Goal: Information Seeking & Learning: Learn about a topic

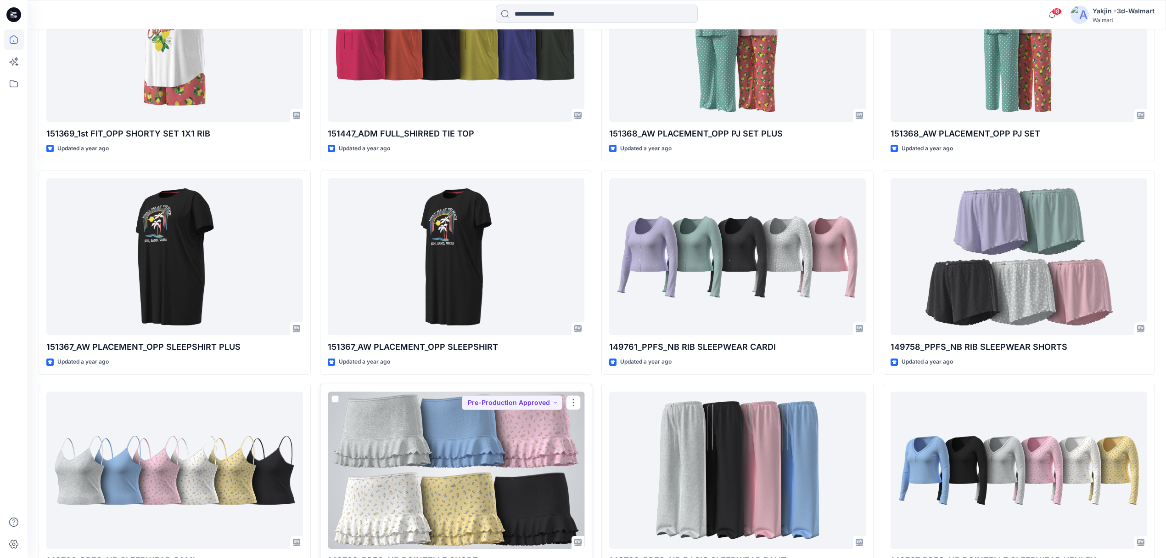
scroll to position [10717, 0]
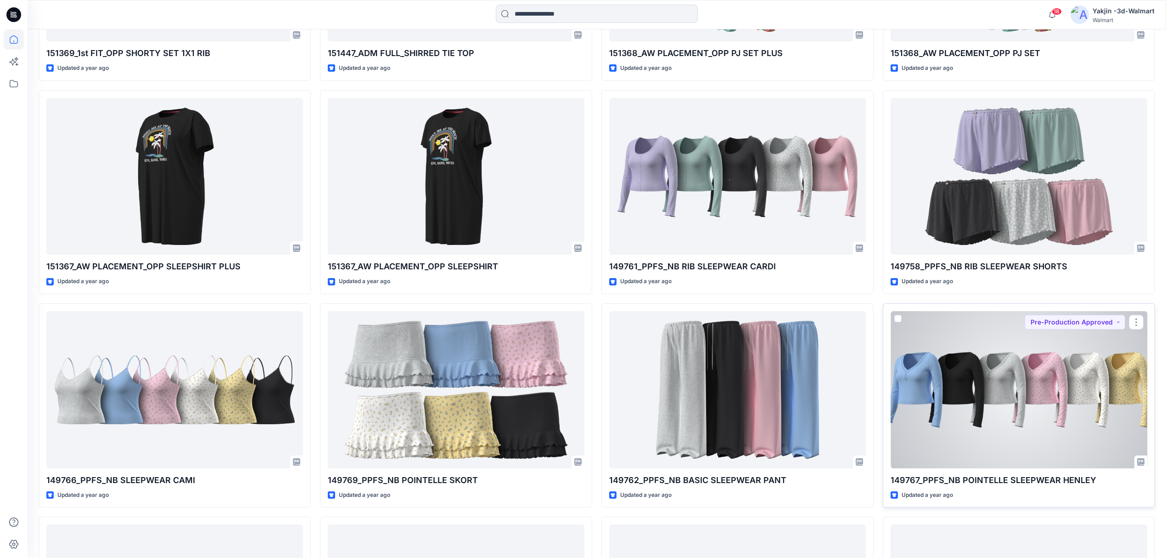
click at [454, 251] on div at bounding box center [1019, 389] width 257 height 157
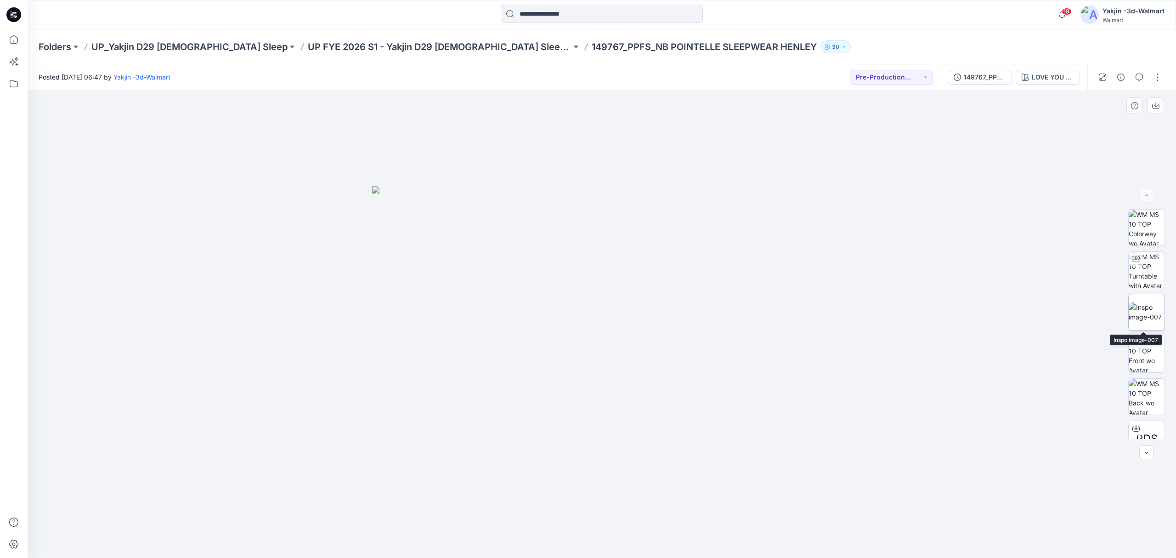
click at [454, 251] on img at bounding box center [1146, 311] width 36 height 19
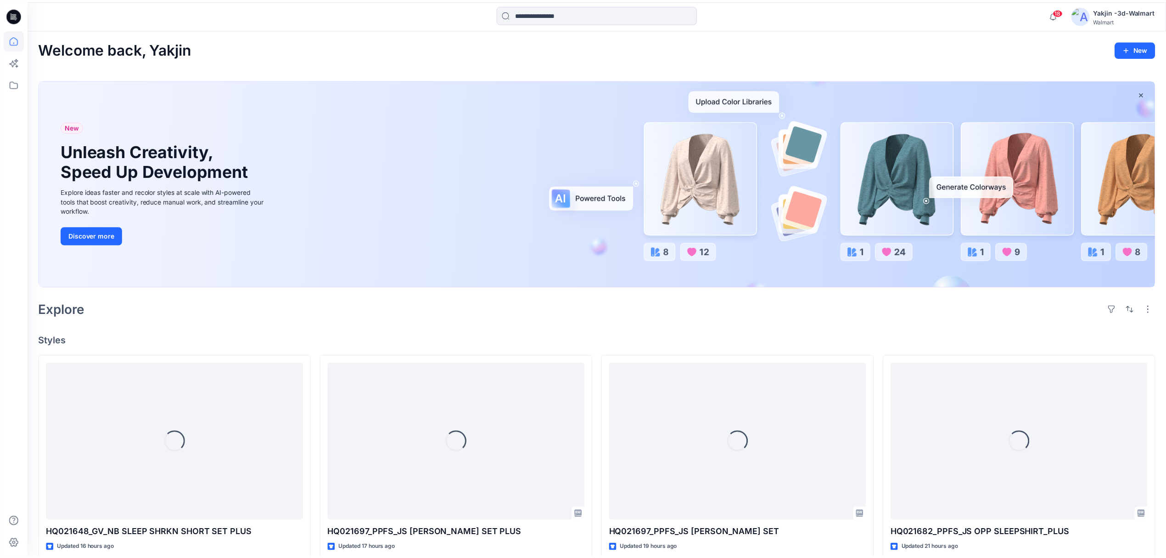
scroll to position [10717, 0]
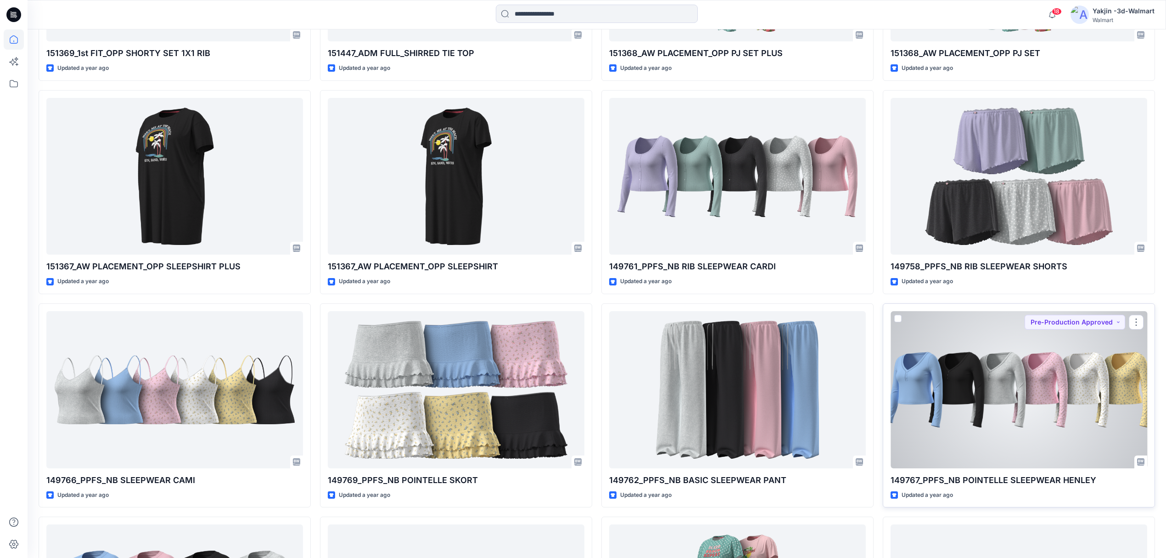
click at [454, 251] on div at bounding box center [1019, 389] width 257 height 157
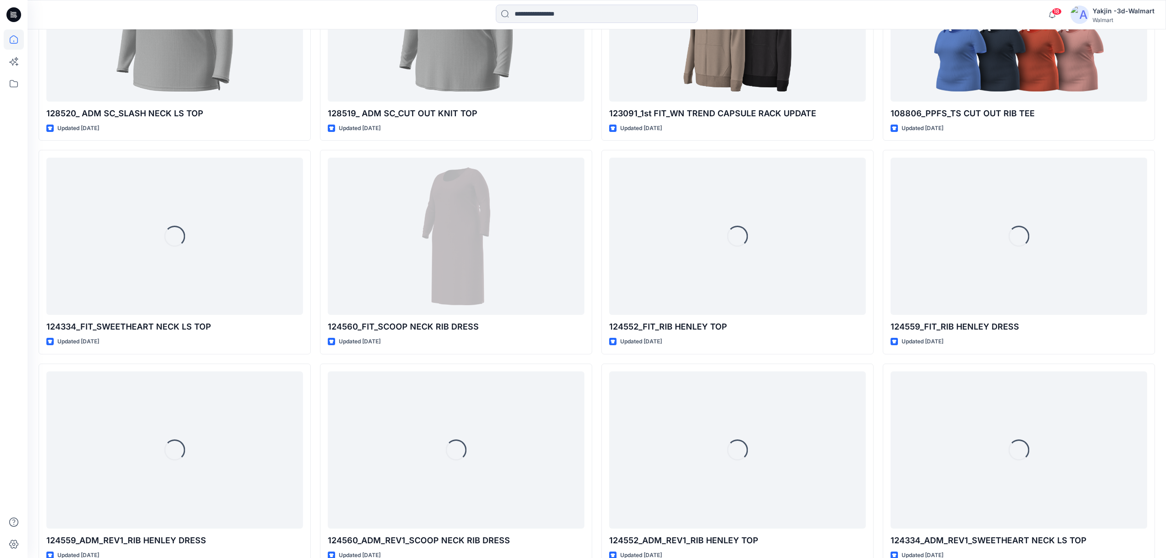
scroll to position [26450, 0]
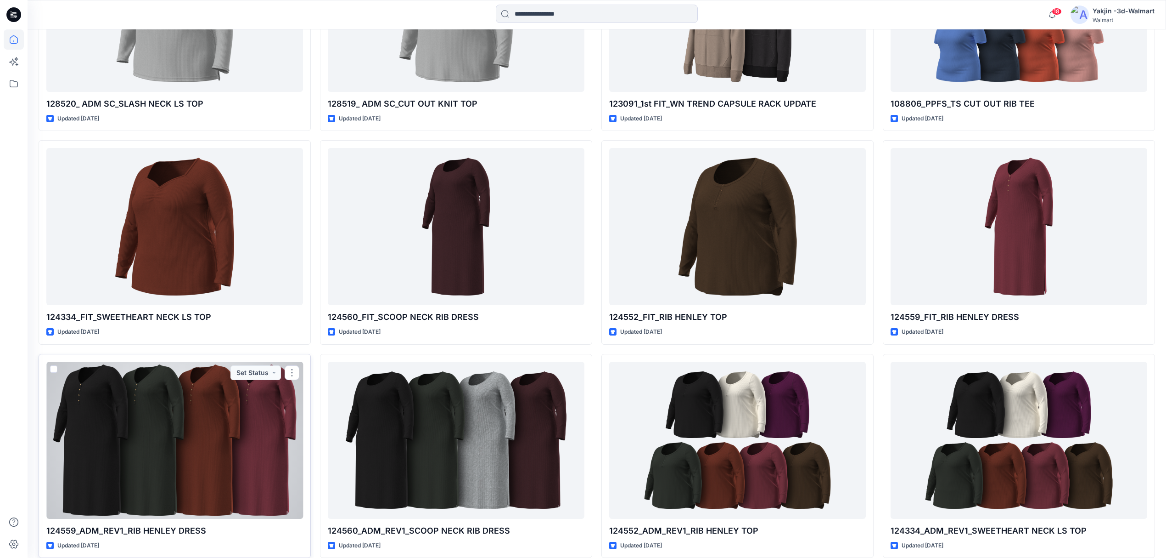
click at [208, 251] on div at bounding box center [174, 439] width 257 height 157
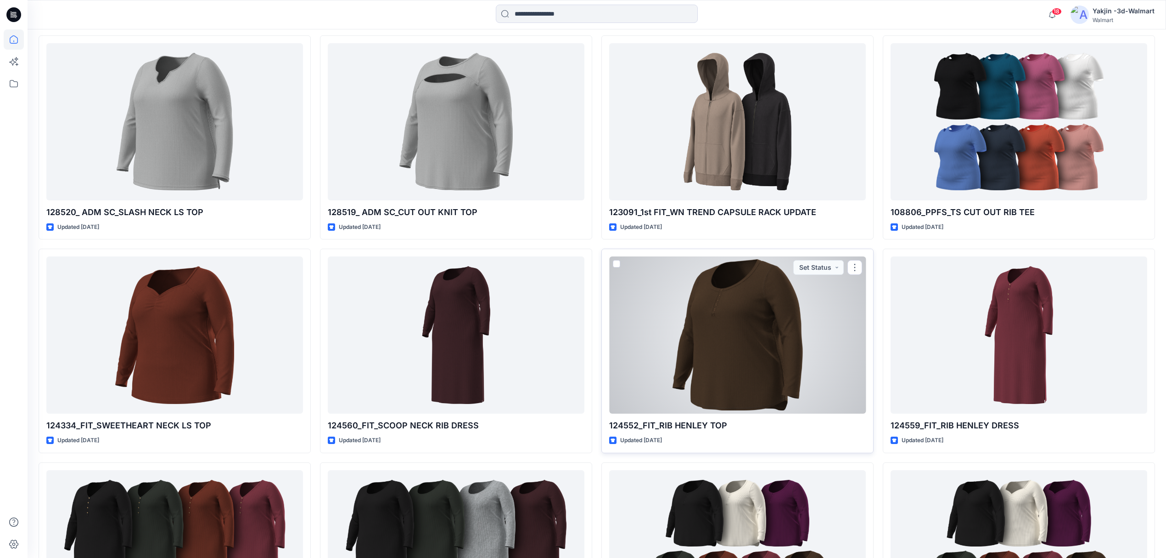
scroll to position [26328, 0]
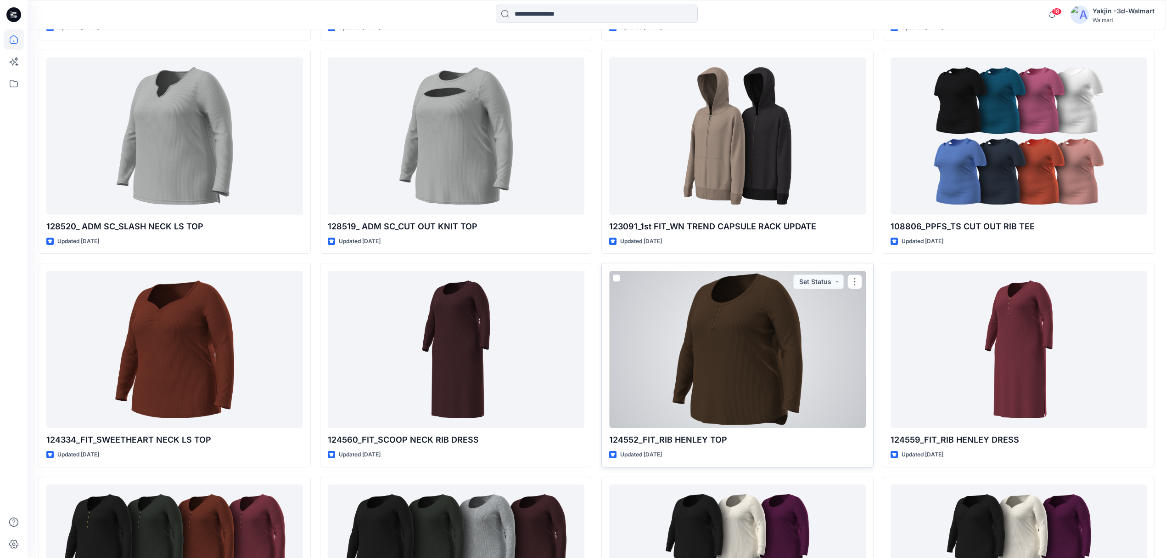
click at [454, 251] on div at bounding box center [737, 348] width 257 height 157
